Goal: Task Accomplishment & Management: Use online tool/utility

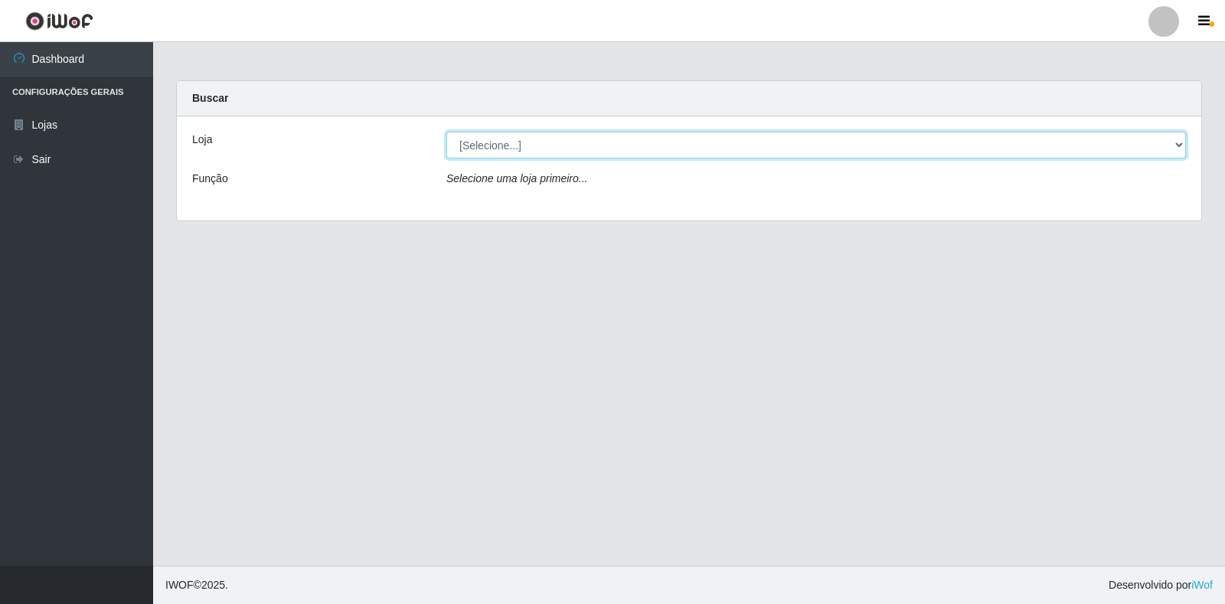
drag, startPoint x: 1139, startPoint y: 149, endPoint x: 1132, endPoint y: 147, distance: 7.8
click at [1139, 149] on select "[Selecione...] Extrabom - Loja 18 Goiabeiras" at bounding box center [816, 145] width 740 height 27
select select "501"
click at [446, 132] on select "[Selecione...] Extrabom - Loja 18 Goiabeiras" at bounding box center [816, 145] width 740 height 27
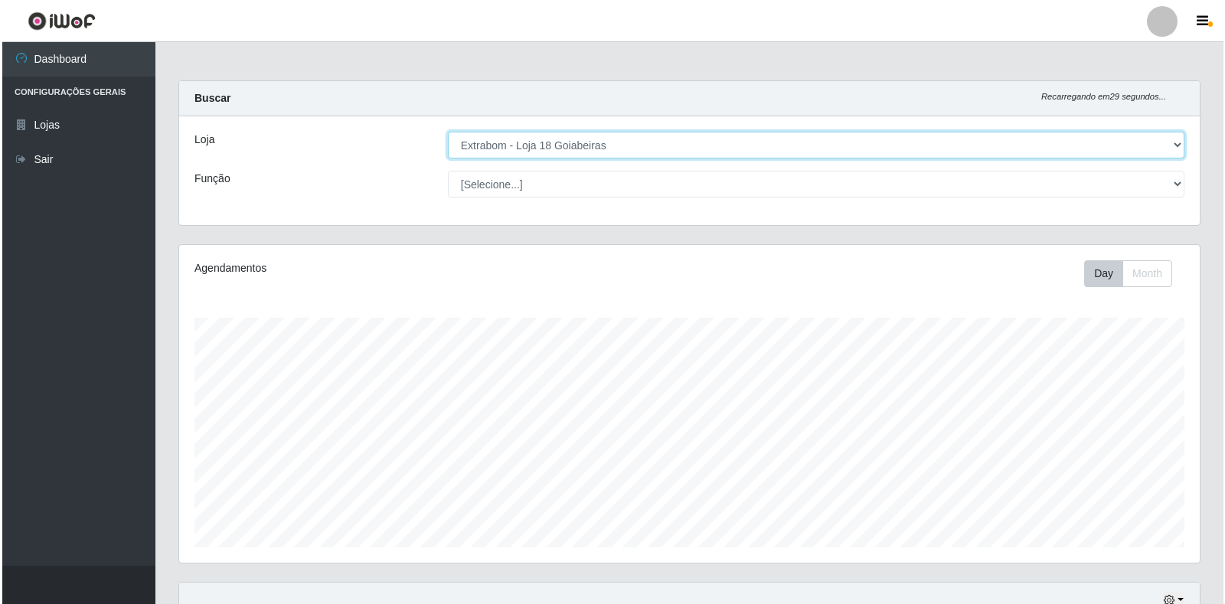
scroll to position [459, 0]
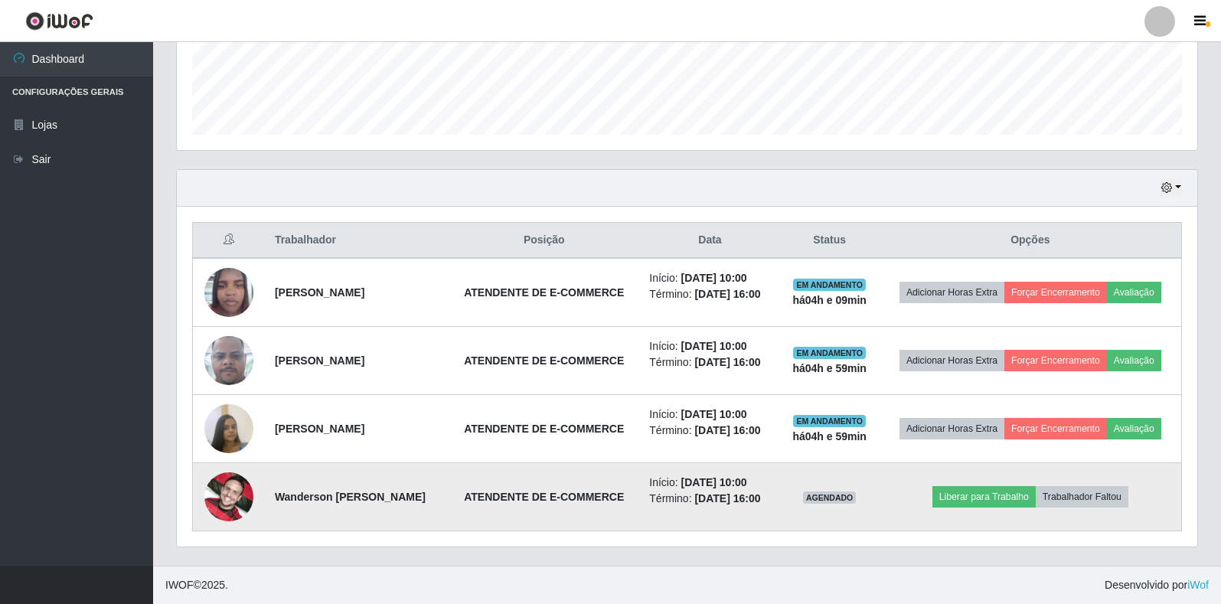
click at [232, 492] on img at bounding box center [228, 496] width 49 height 87
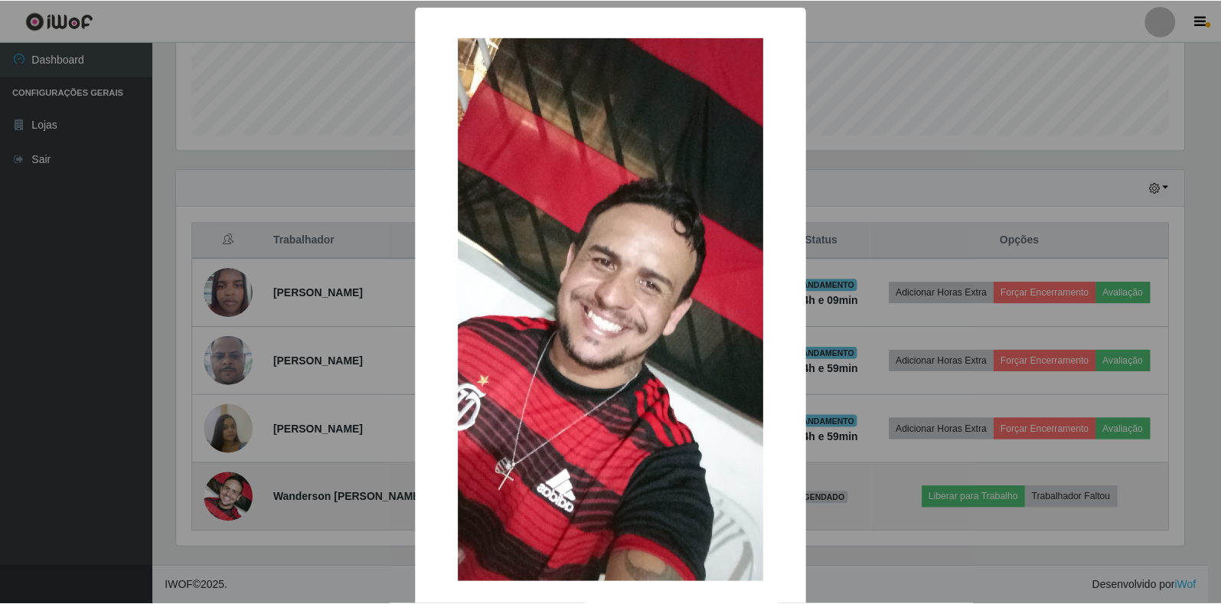
scroll to position [318, 1011]
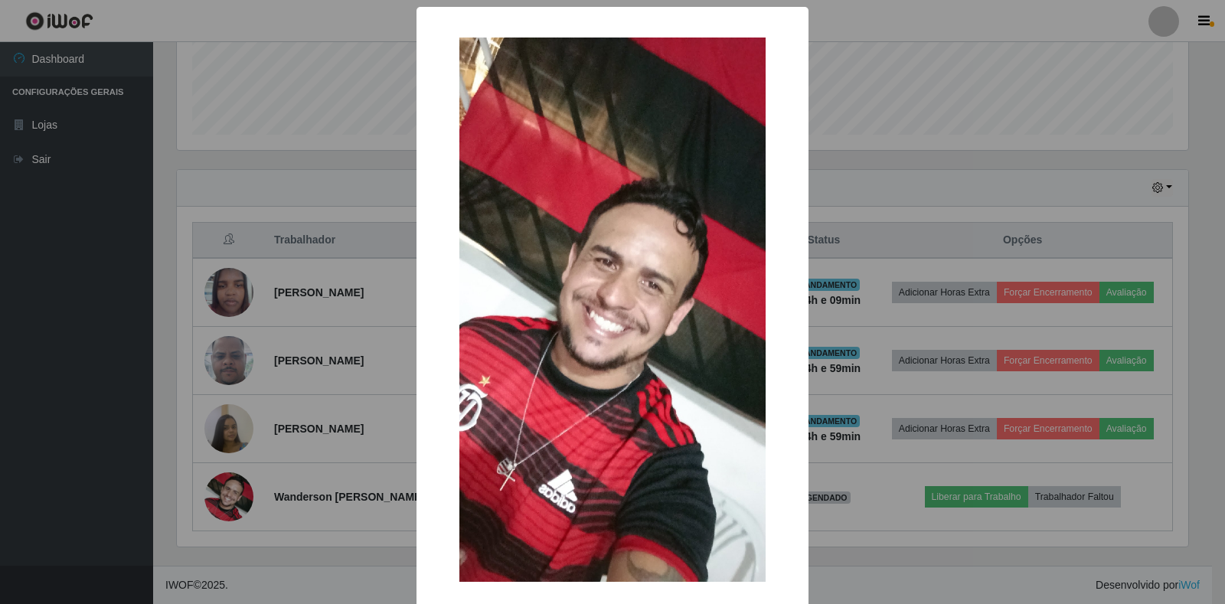
click at [925, 544] on div "× OK Cancel" at bounding box center [612, 302] width 1225 height 604
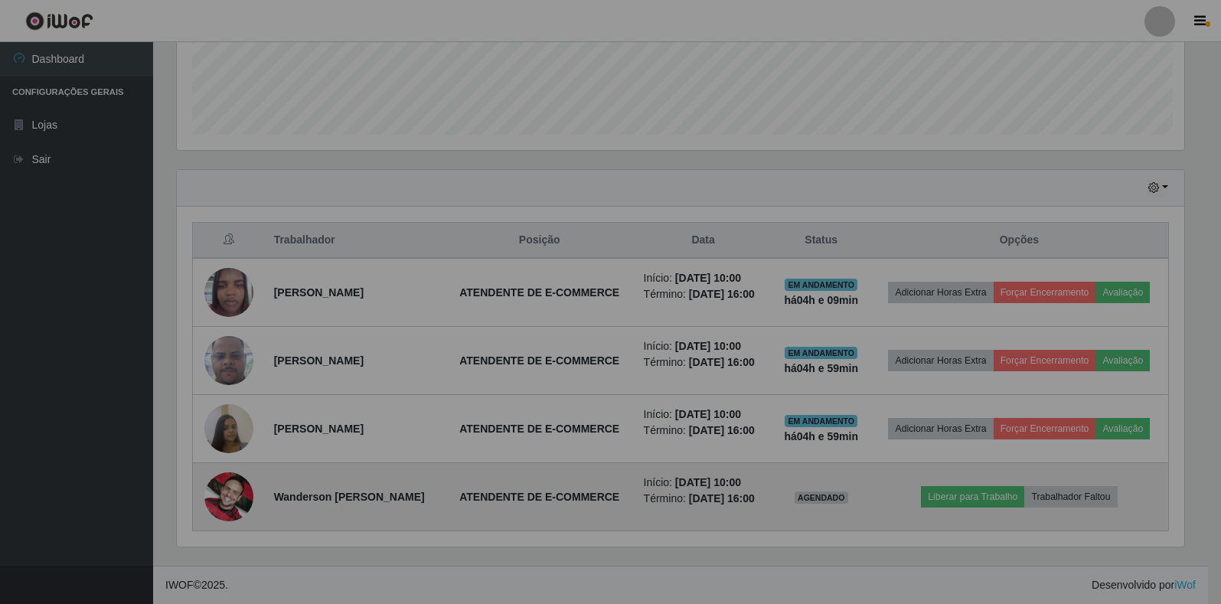
scroll to position [318, 1021]
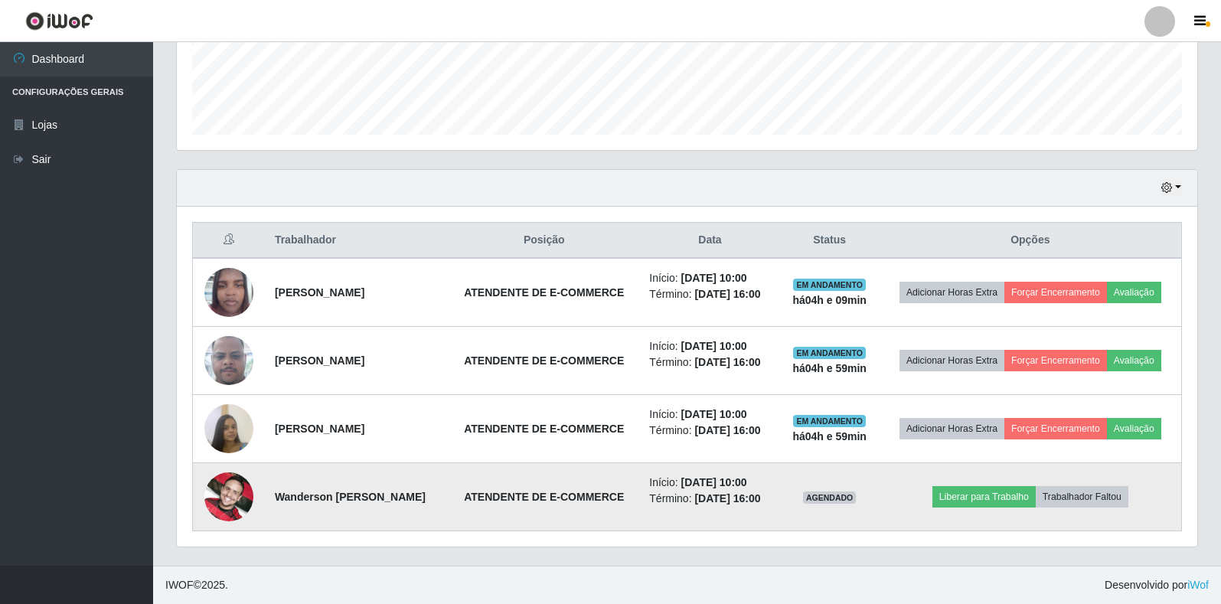
click at [236, 481] on img at bounding box center [228, 496] width 49 height 87
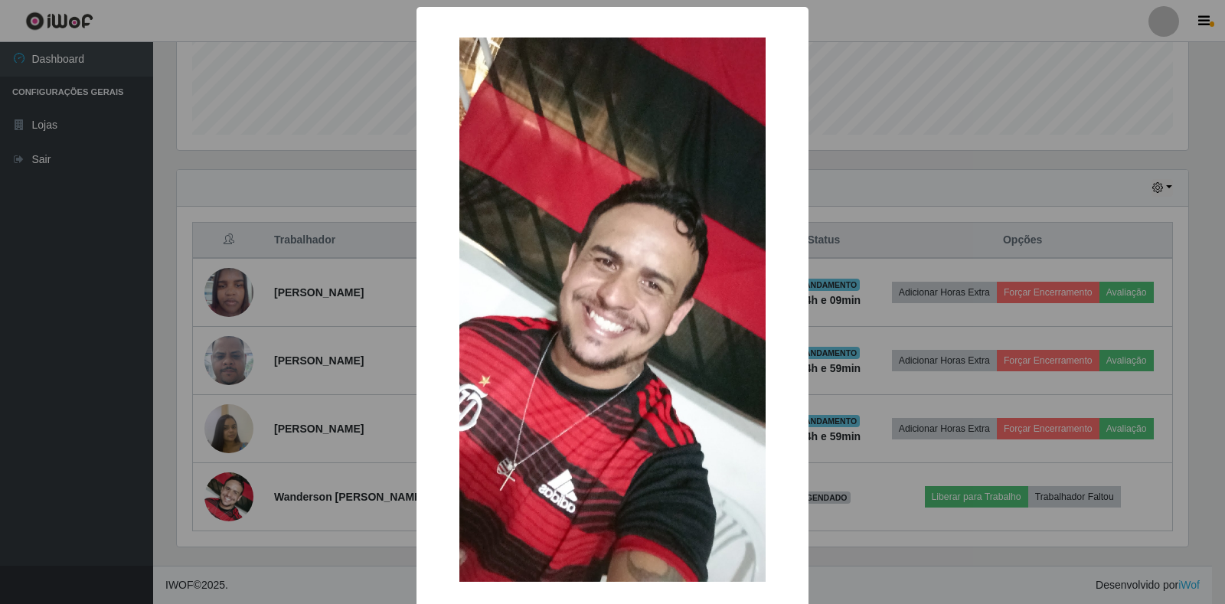
click at [918, 539] on div "× OK Cancel" at bounding box center [612, 302] width 1225 height 604
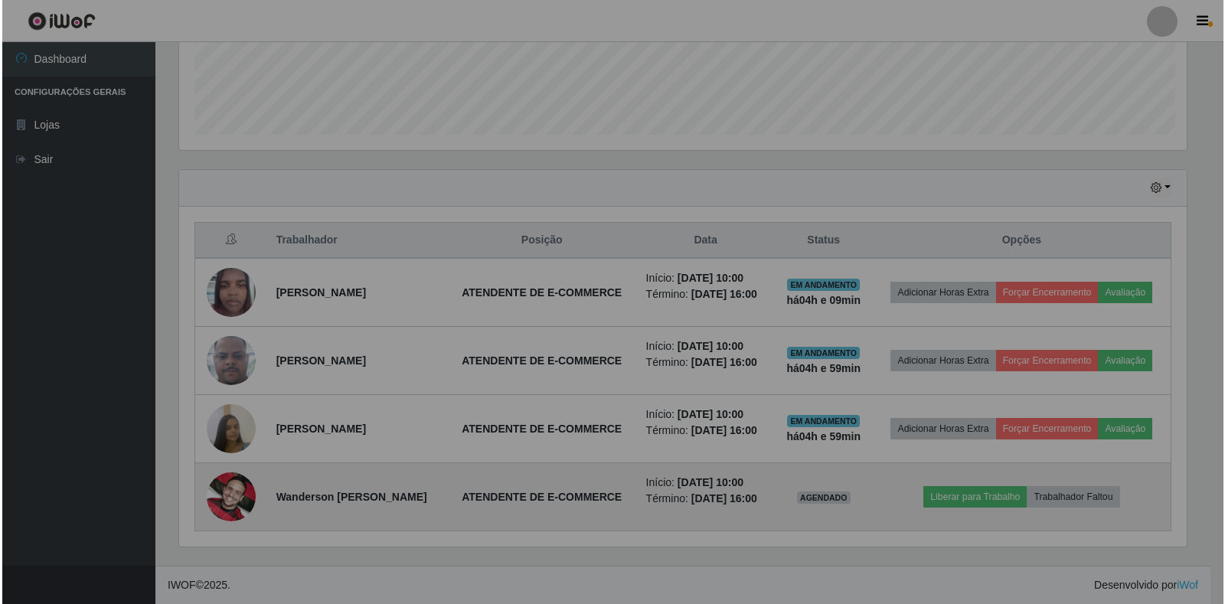
scroll to position [318, 1021]
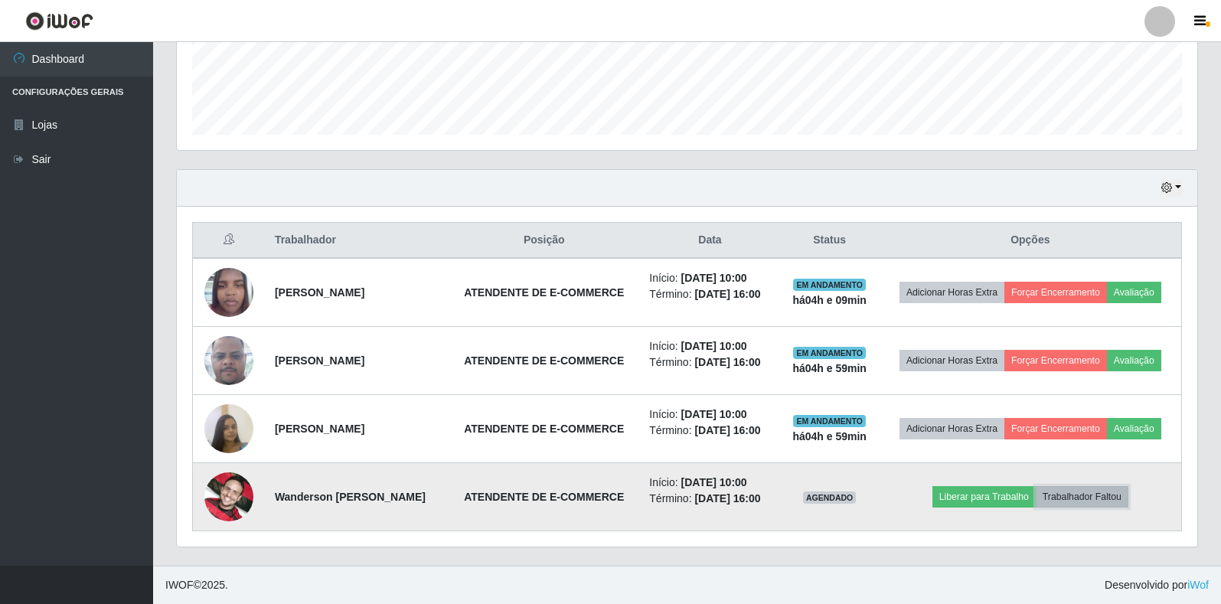
click at [1108, 488] on button "Trabalhador Faltou" at bounding box center [1082, 496] width 93 height 21
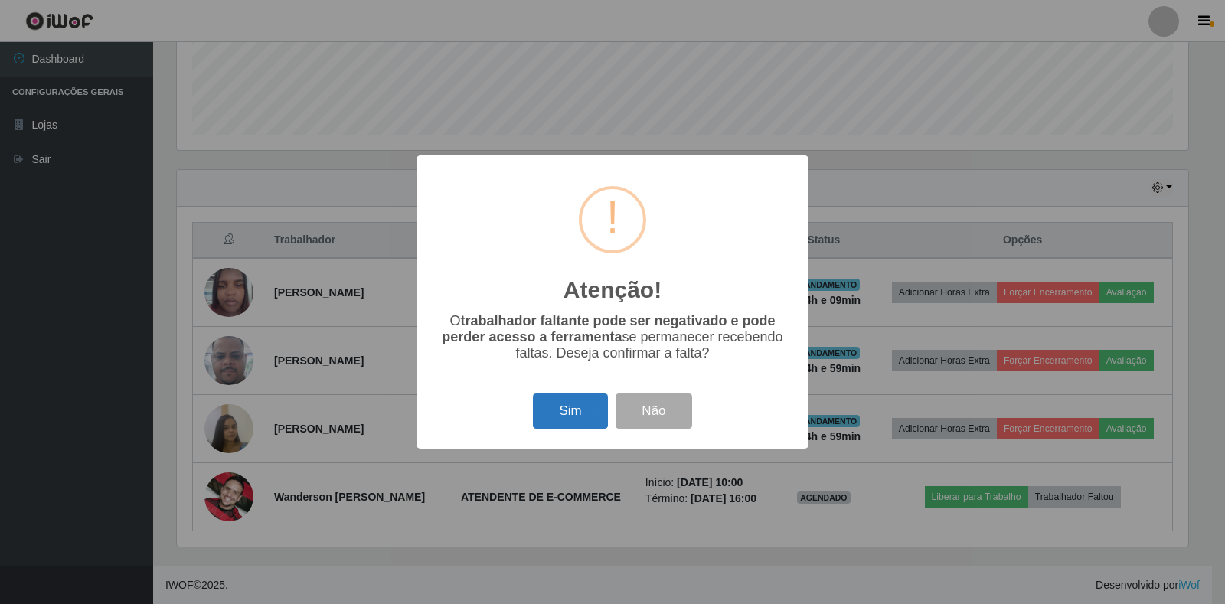
click at [569, 402] on button "Sim" at bounding box center [570, 412] width 74 height 36
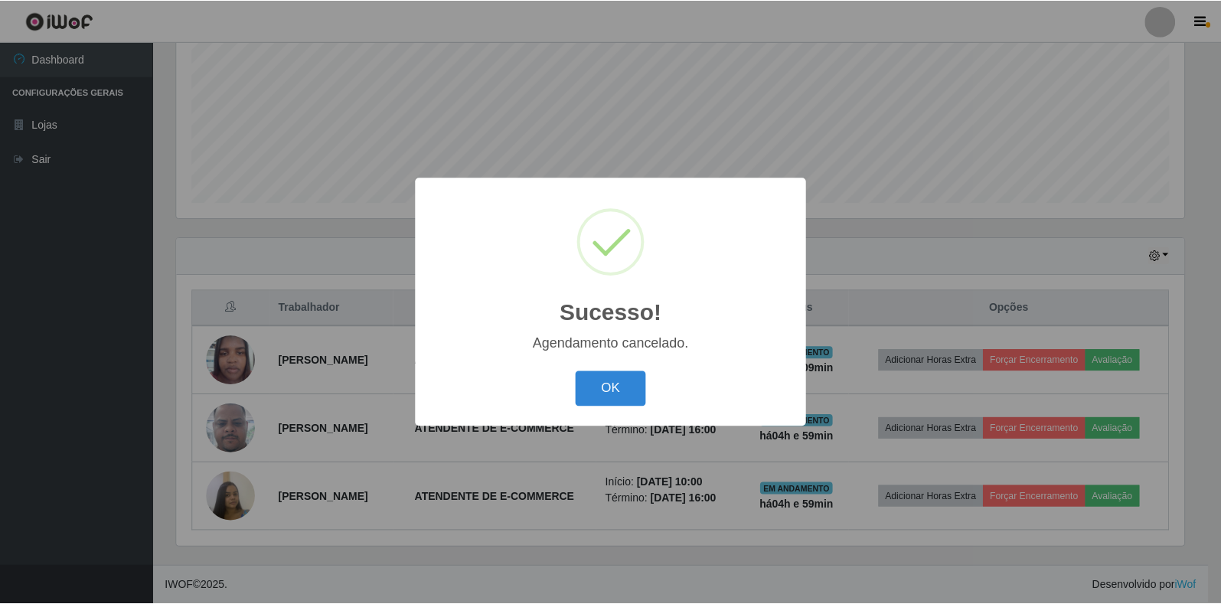
scroll to position [379, 0]
click at [597, 397] on button "OK" at bounding box center [612, 389] width 71 height 36
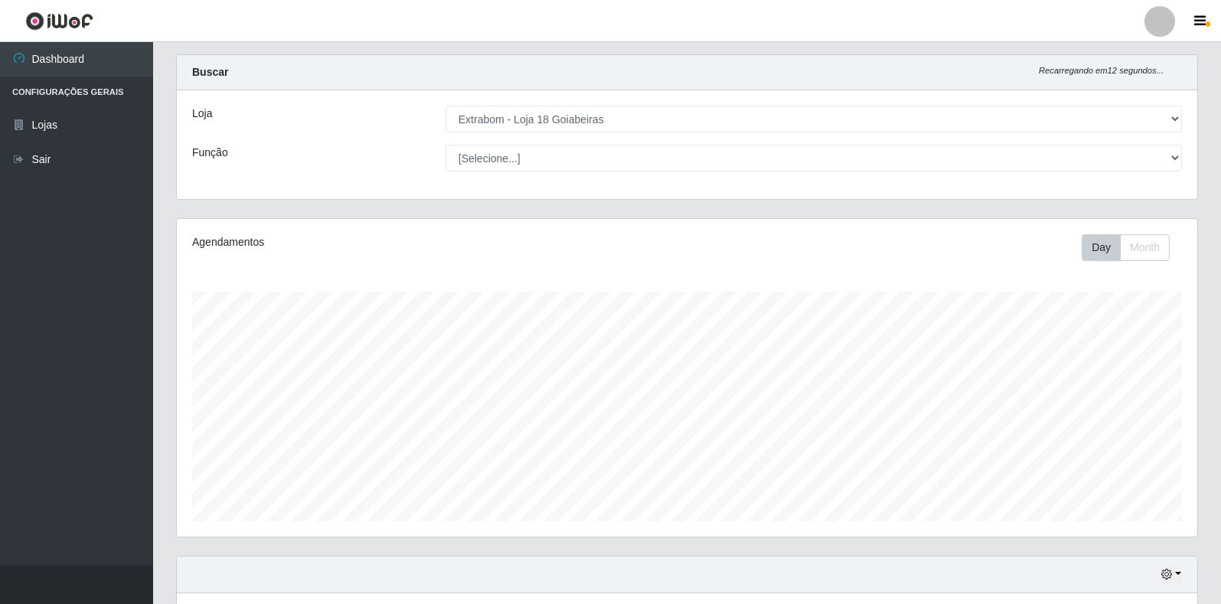
scroll to position [0, 0]
